Goal: Task Accomplishment & Management: Manage account settings

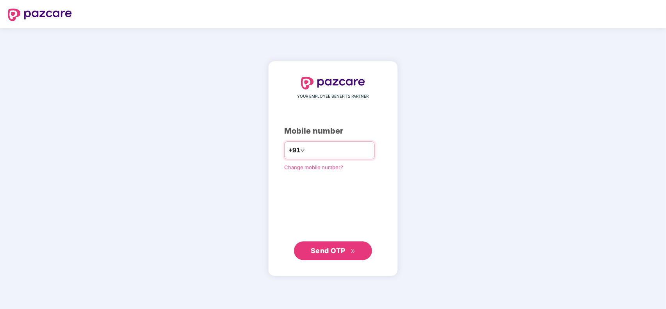
click at [319, 146] on input "number" at bounding box center [339, 150] width 64 height 12
type input "**********"
click at [319, 253] on span "Send OTP" at bounding box center [328, 250] width 35 height 8
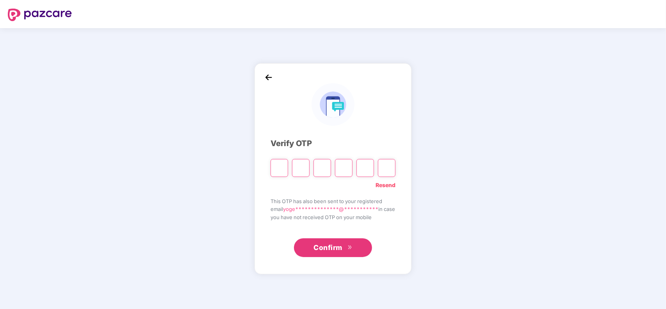
type input "*"
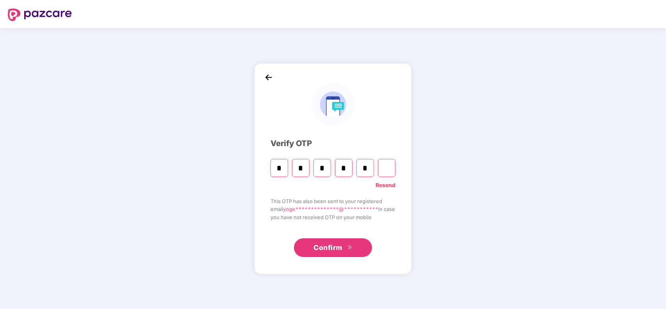
type input "*"
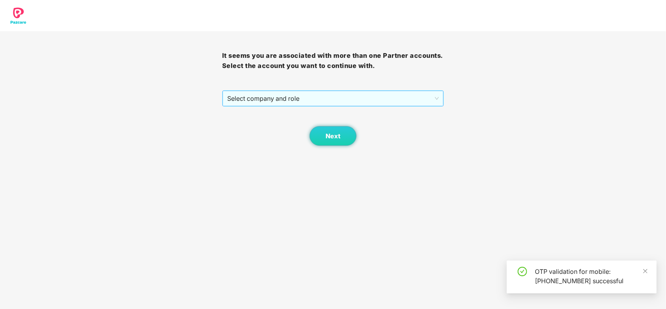
click at [289, 102] on span "Select company and role" at bounding box center [333, 98] width 212 height 15
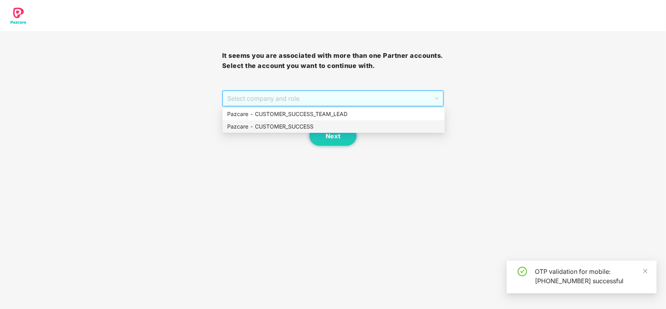
click at [284, 128] on div "Pazcare - CUSTOMER_SUCCESS" at bounding box center [333, 126] width 213 height 9
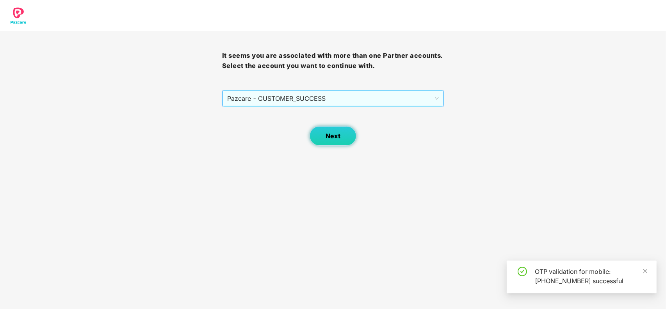
click at [327, 131] on button "Next" at bounding box center [333, 136] width 47 height 20
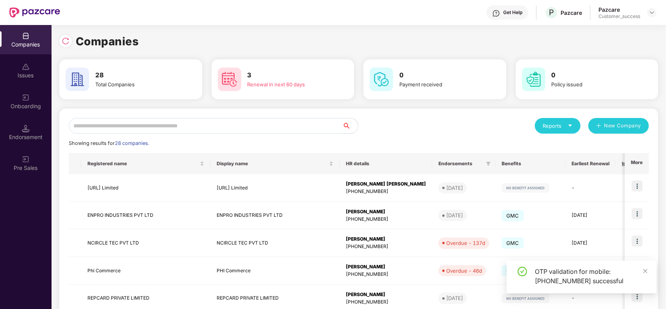
click at [182, 122] on input "text" at bounding box center [206, 126] width 274 height 16
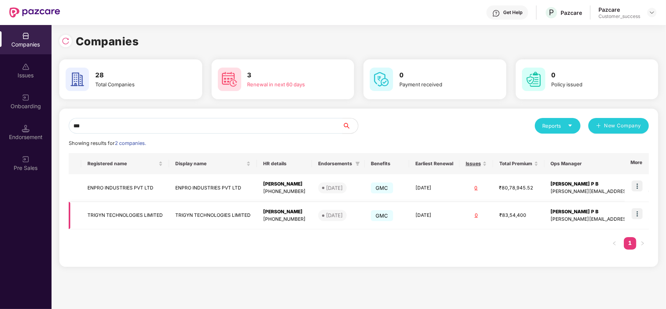
type input "***"
click at [637, 215] on img at bounding box center [637, 213] width 11 height 11
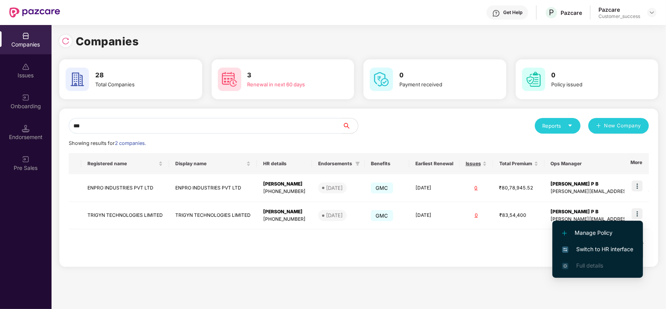
click at [588, 245] on span "Switch to HR interface" at bounding box center [597, 249] width 71 height 9
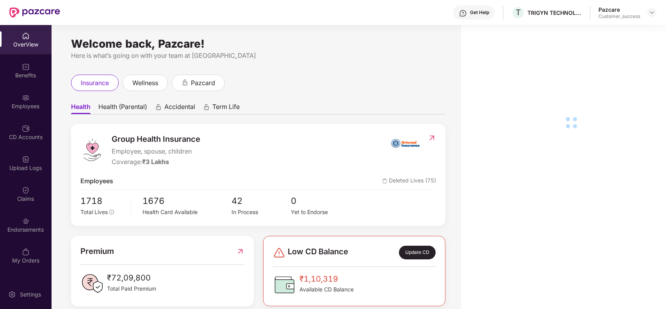
click at [27, 106] on div "Employees" at bounding box center [26, 106] width 52 height 8
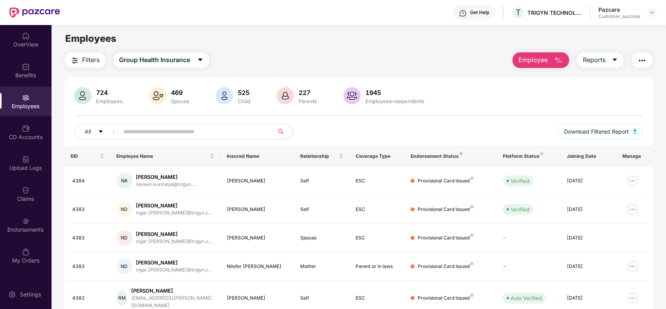
click at [136, 133] on input "text" at bounding box center [193, 132] width 140 height 12
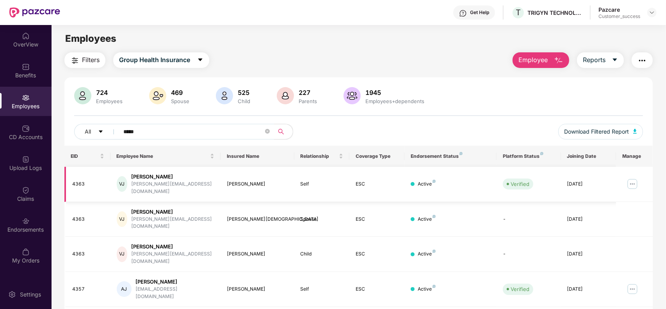
type input "****"
click at [633, 179] on img at bounding box center [632, 184] width 12 height 12
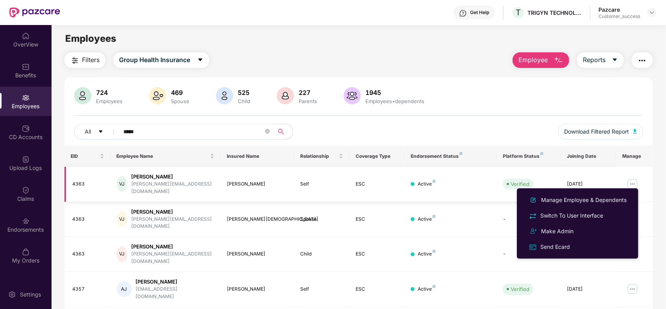
click at [77, 182] on div "4363" at bounding box center [88, 183] width 32 height 7
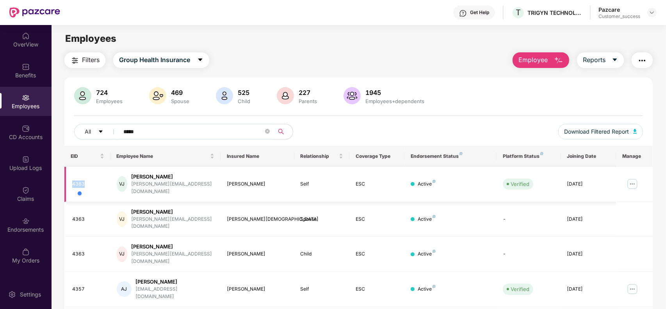
copy div "4363"
drag, startPoint x: 184, startPoint y: 185, endPoint x: 137, endPoint y: 184, distance: 47.3
click at [137, 184] on div "[PERSON_NAME][EMAIL_ADDRESS][DOMAIN_NAME]" at bounding box center [172, 187] width 83 height 15
copy div "[PERSON_NAME][EMAIL_ADDRESS][DOMAIN_NAME]"
click at [633, 182] on img at bounding box center [632, 184] width 12 height 12
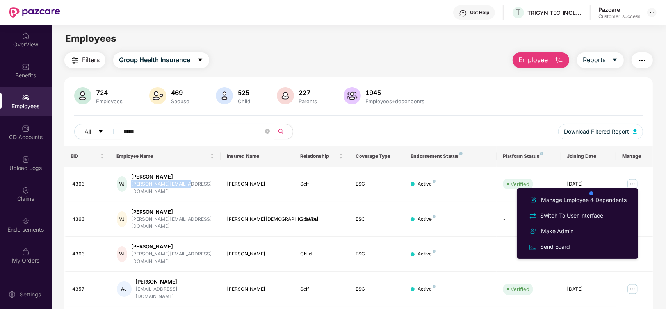
click at [592, 198] on div at bounding box center [625, 193] width 74 height 16
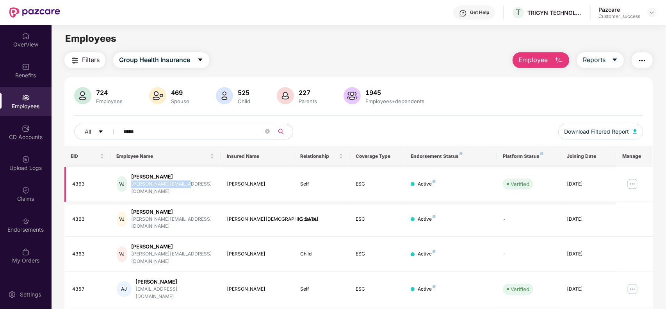
click at [629, 178] on img at bounding box center [632, 184] width 12 height 12
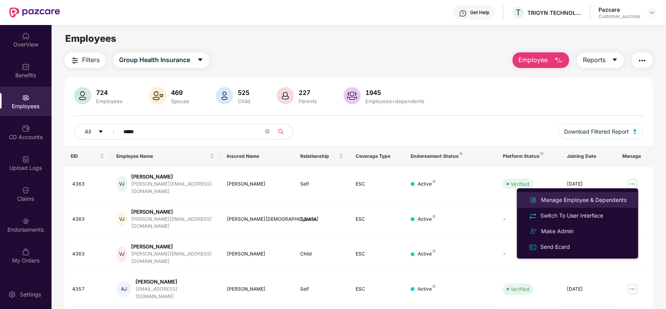
click at [576, 197] on div "Manage Employee & Dependents" at bounding box center [584, 200] width 89 height 9
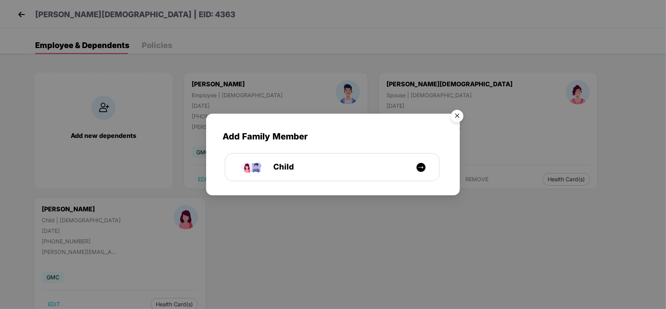
click at [460, 118] on img "Close" at bounding box center [457, 117] width 22 height 22
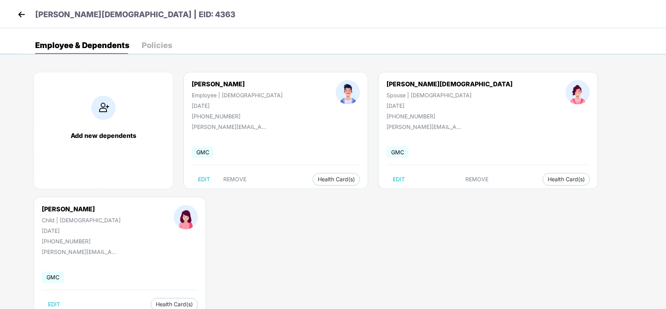
click at [218, 114] on div "[PHONE_NUMBER]" at bounding box center [237, 116] width 91 height 7
copy div "919522246610"
